Goal: Information Seeking & Learning: Understand process/instructions

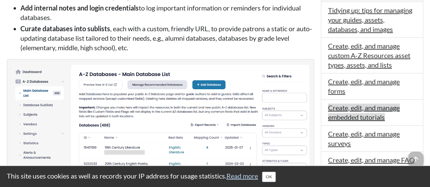
scroll to position [374, 0]
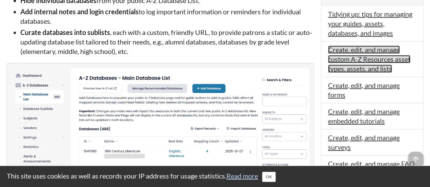
click at [379, 46] on link "Create, edit, and manage custom A-Z Resources asset types, assets, and lists" at bounding box center [369, 59] width 82 height 27
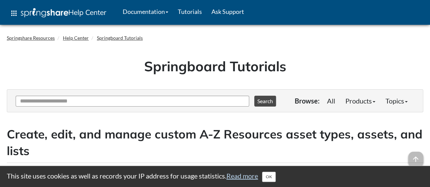
scroll to position [68, 0]
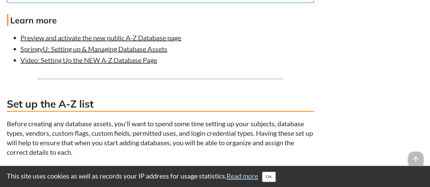
scroll to position [623, 0]
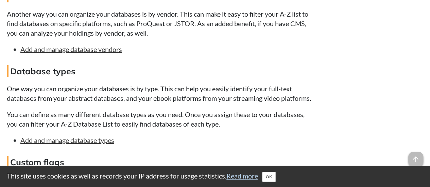
scroll to position [974, 0]
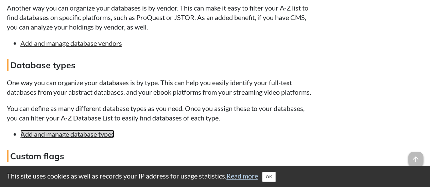
click at [77, 138] on link "Add and manage database types" at bounding box center [67, 134] width 94 height 8
